Goal: Task Accomplishment & Management: Use online tool/utility

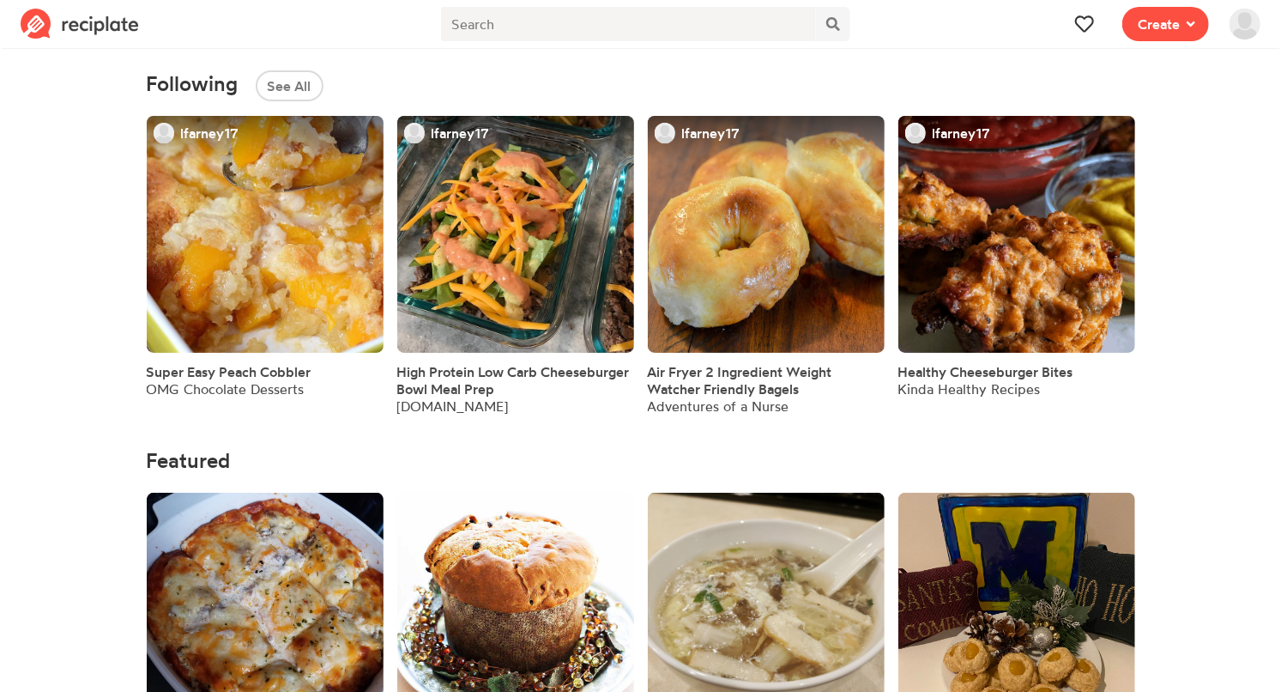
click at [1247, 30] on img at bounding box center [1245, 24] width 31 height 31
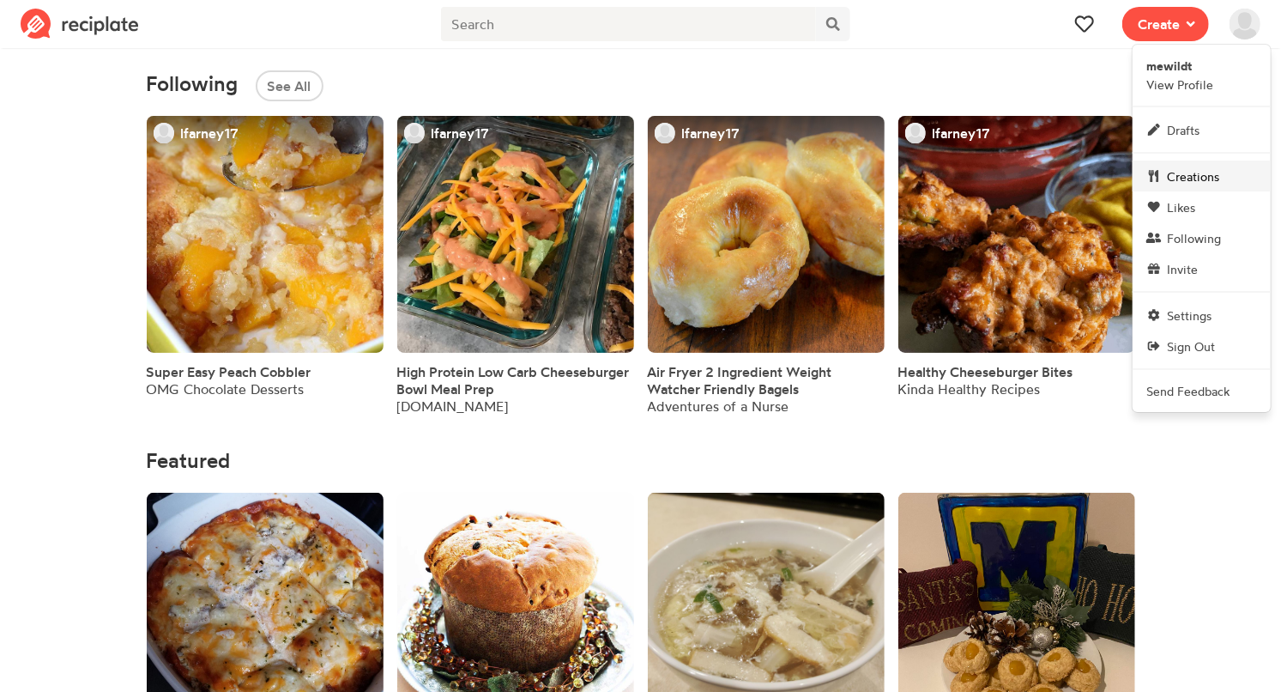
click at [1202, 178] on span "Creations" at bounding box center [1193, 176] width 52 height 18
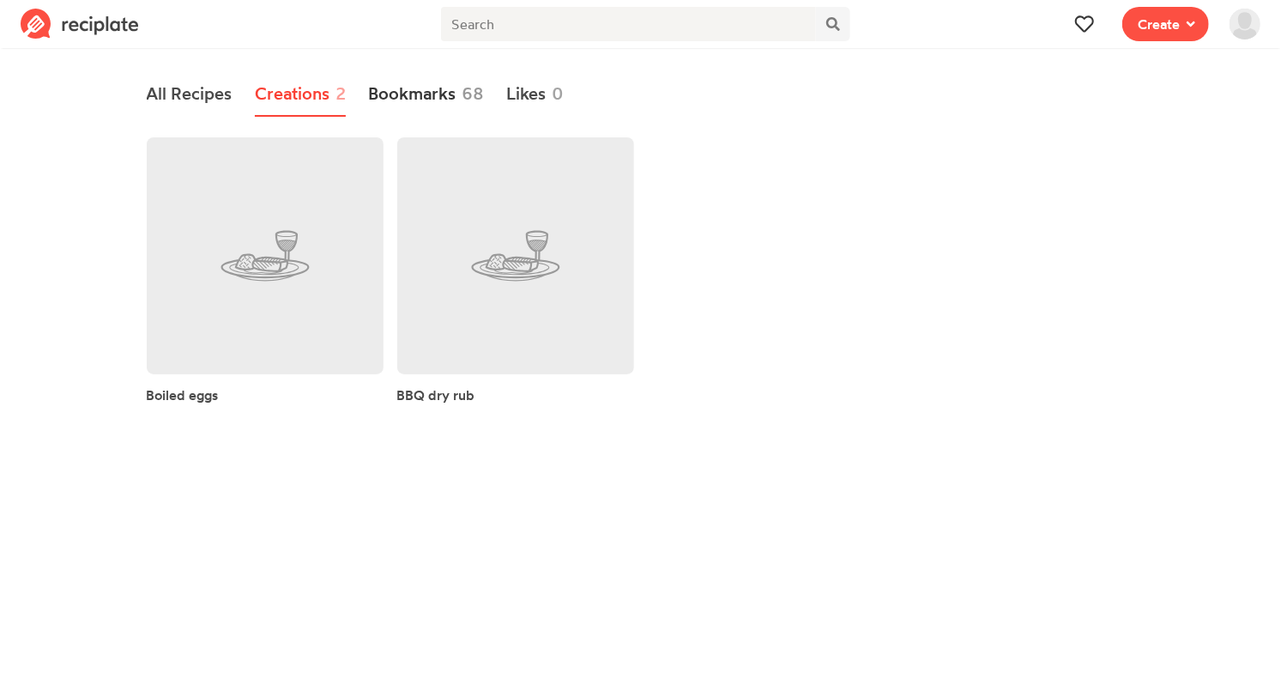
click at [429, 94] on link "Bookmarks 68" at bounding box center [426, 94] width 116 height 45
click at [425, 93] on link "Bookmarks 68" at bounding box center [426, 94] width 116 height 45
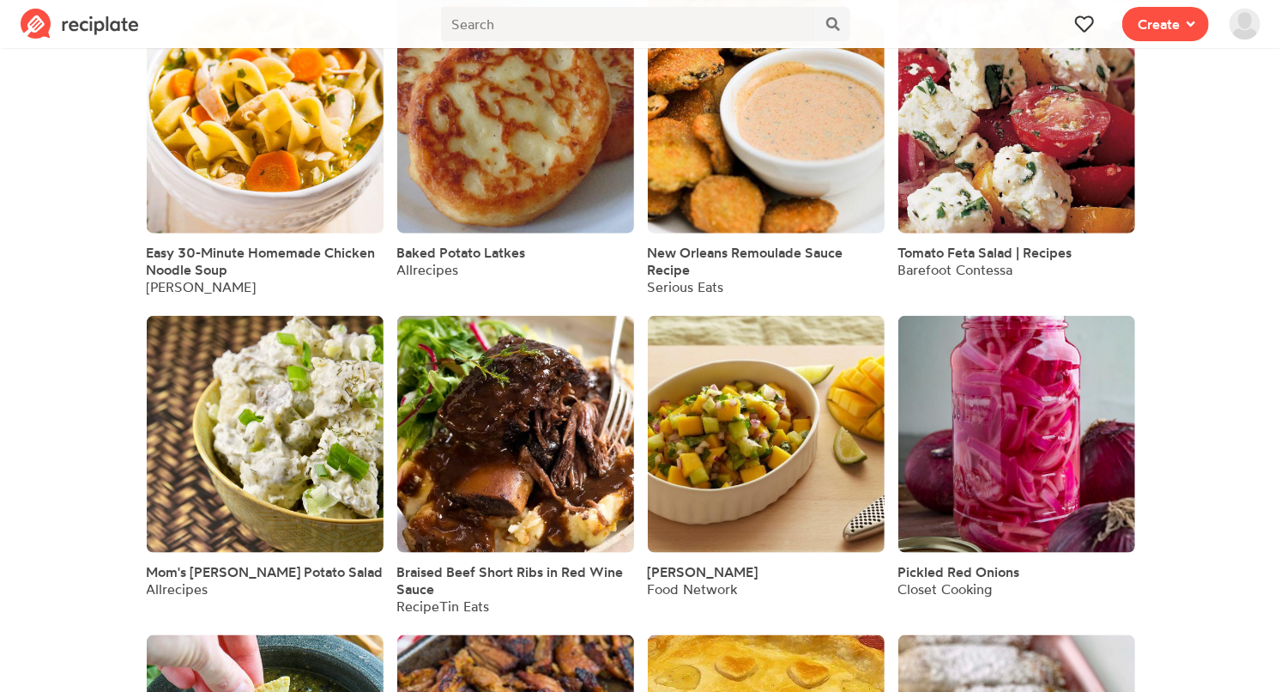
scroll to position [1100, 0]
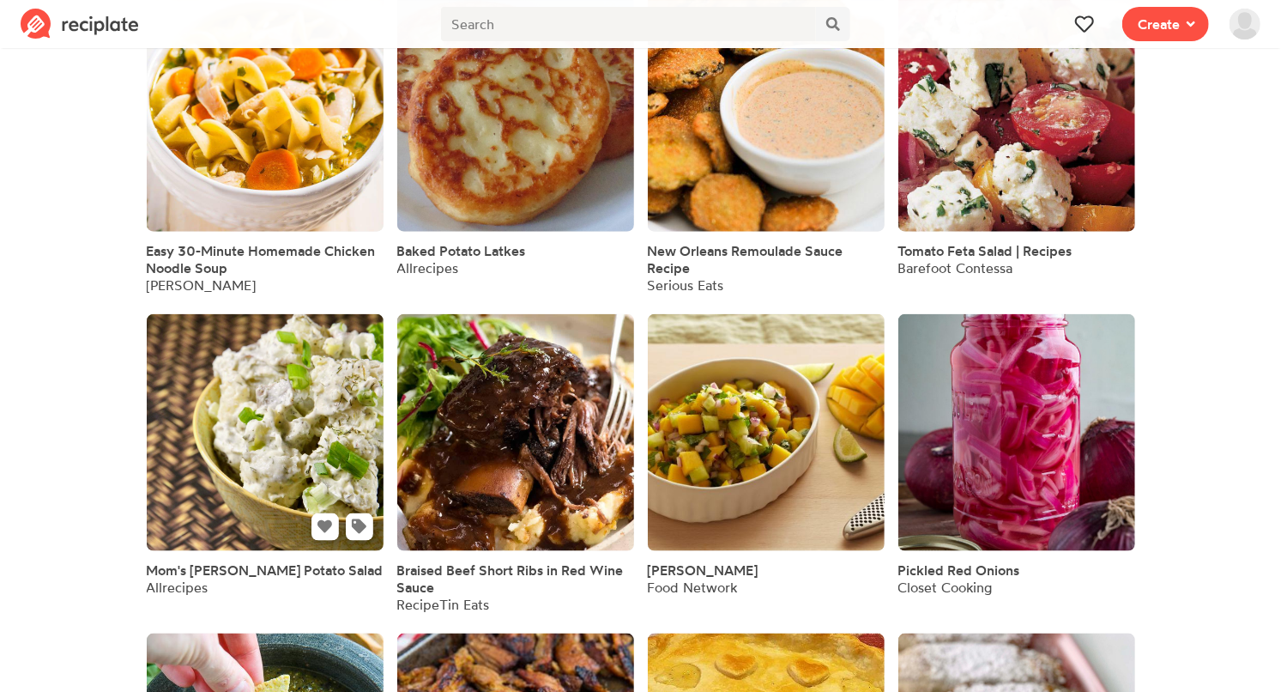
click at [342, 498] on link at bounding box center [265, 432] width 237 height 237
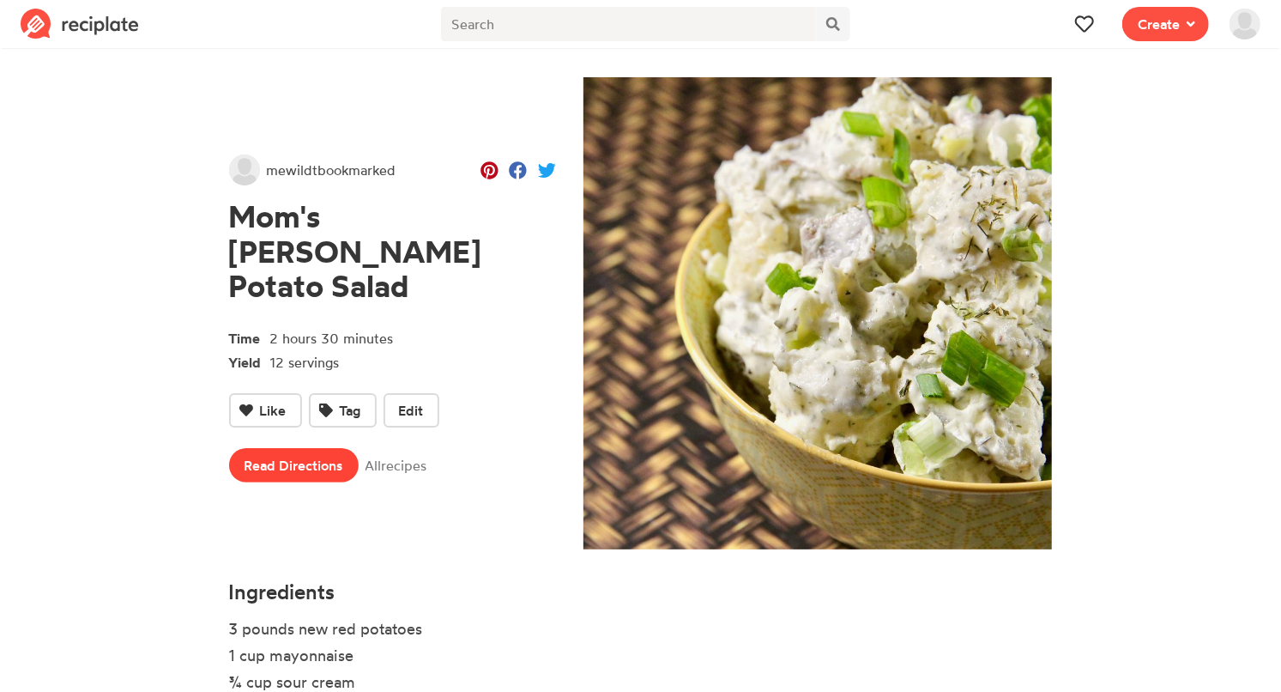
click at [342, 457] on link "Read Directions" at bounding box center [294, 465] width 130 height 34
